Goal: Find specific page/section: Find specific page/section

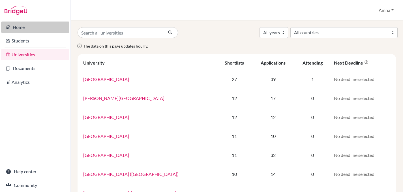
click at [21, 29] on link "Home" at bounding box center [35, 27] width 68 height 11
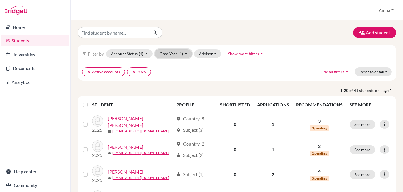
click at [186, 57] on button "Grad Year (1)" at bounding box center [173, 53] width 37 height 9
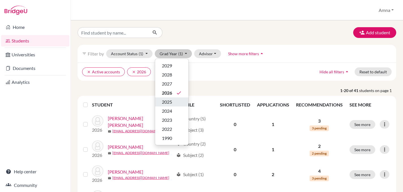
click at [171, 102] on span "2025" at bounding box center [167, 102] width 10 height 7
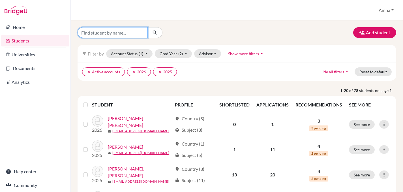
click at [127, 34] on input "Find student by name..." at bounding box center [113, 32] width 70 height 11
type input "mekaeel"
click at [156, 33] on icon "submit" at bounding box center [155, 33] width 6 height 6
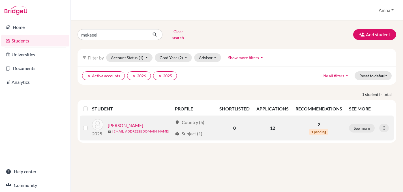
click at [143, 122] on link "[PERSON_NAME]" at bounding box center [125, 125] width 35 height 7
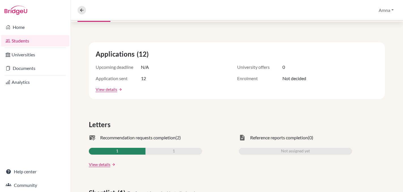
scroll to position [57, 0]
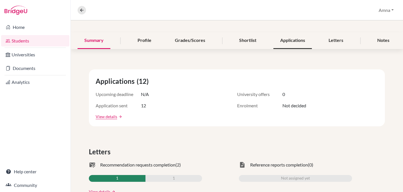
click at [296, 42] on div "Applications" at bounding box center [292, 40] width 39 height 17
